Goal: Navigation & Orientation: Find specific page/section

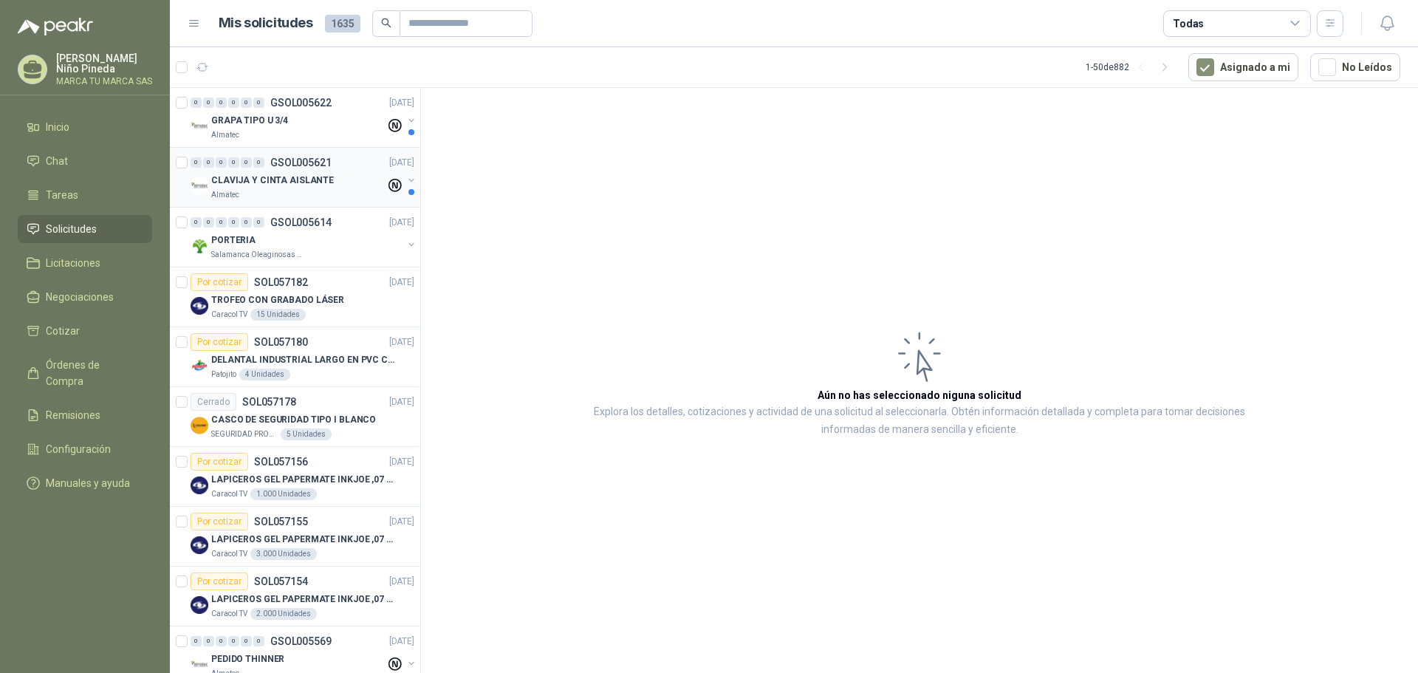
click at [309, 188] on div "CLAVIJA Y CINTA AISLANTE" at bounding box center [298, 180] width 174 height 18
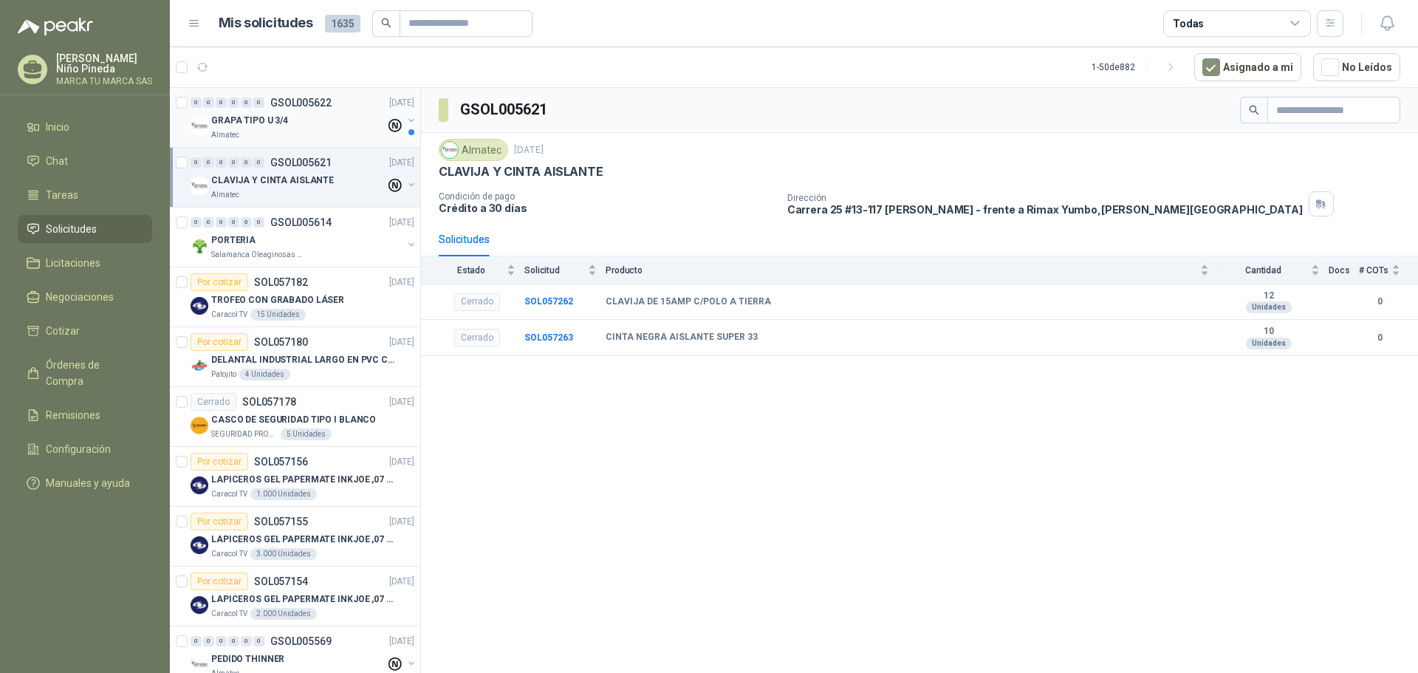
click at [298, 124] on div "GRAPA TIPO U 3/4" at bounding box center [298, 121] width 174 height 18
